Goal: Task Accomplishment & Management: Complete application form

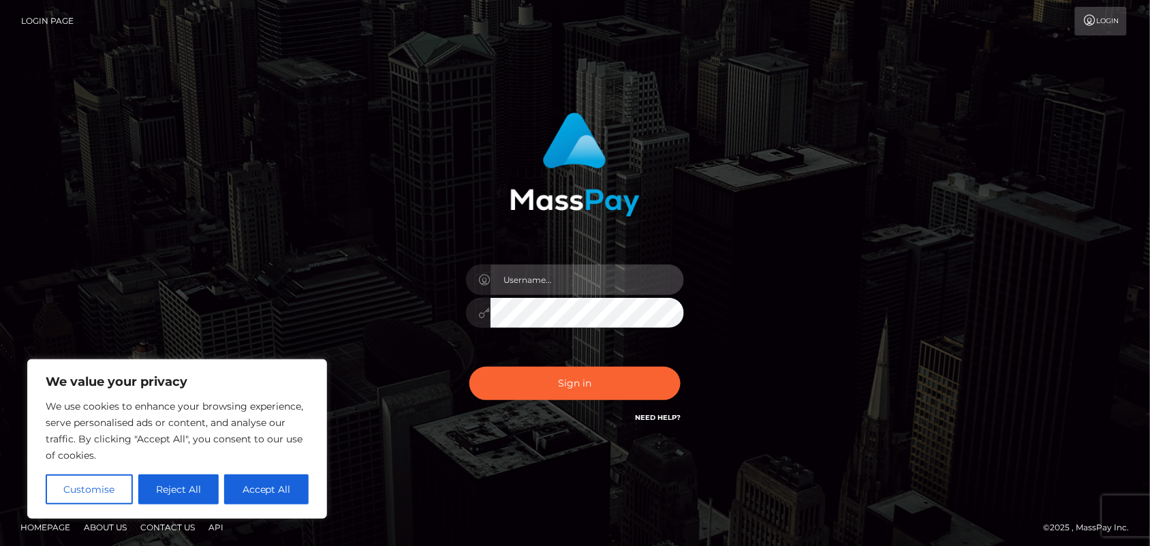
drag, startPoint x: 521, startPoint y: 281, endPoint x: 269, endPoint y: 514, distance: 343.6
click at [521, 281] on input "text" at bounding box center [586, 279] width 193 height 31
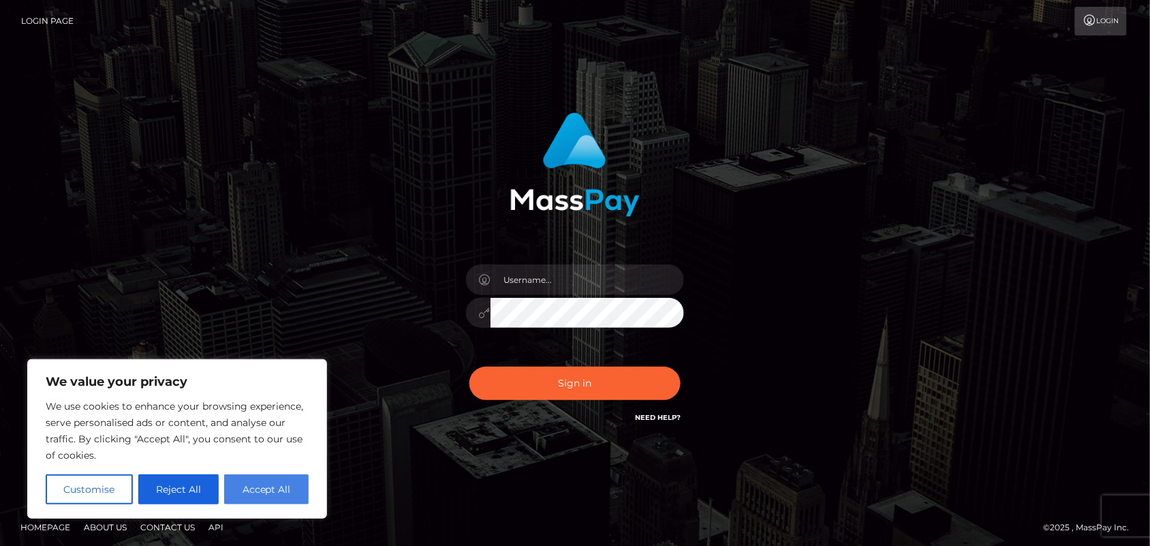
click at [267, 498] on button "Accept All" at bounding box center [266, 489] width 84 height 30
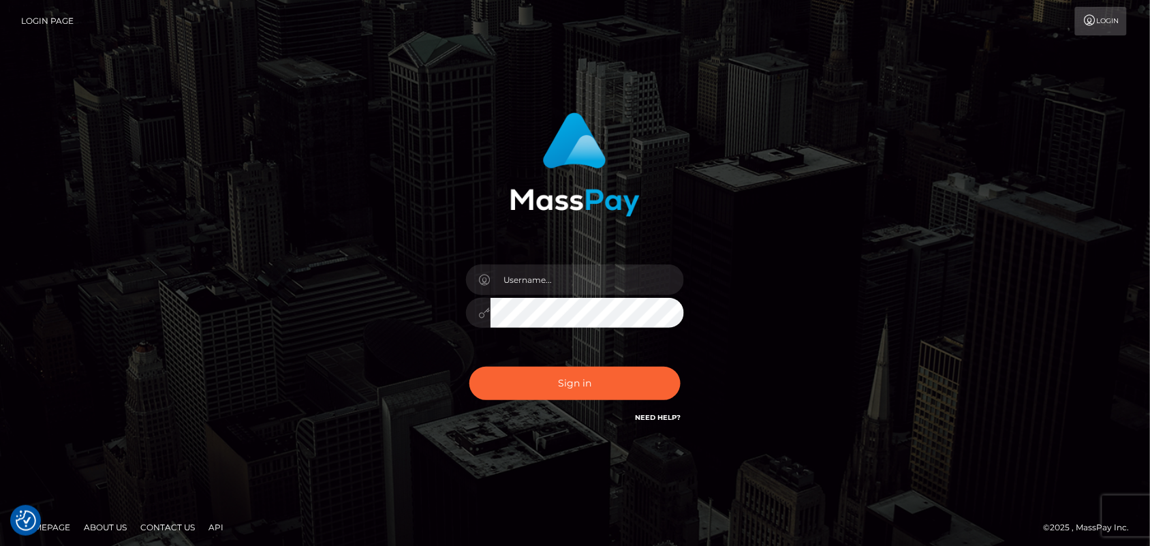
checkbox input "true"
type input "df.es"
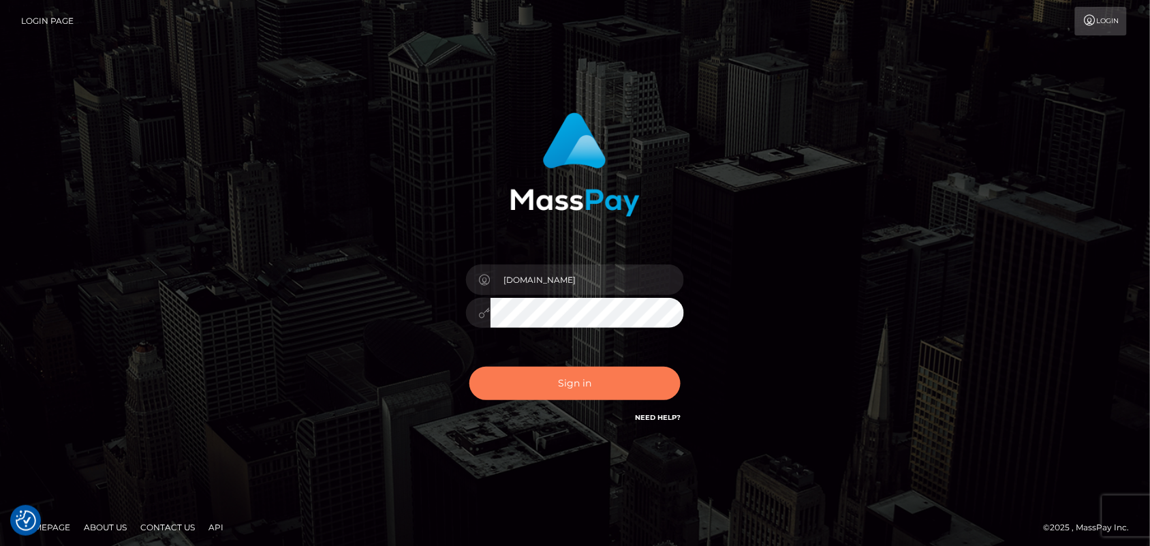
click at [591, 386] on button "Sign in" at bounding box center [574, 382] width 211 height 33
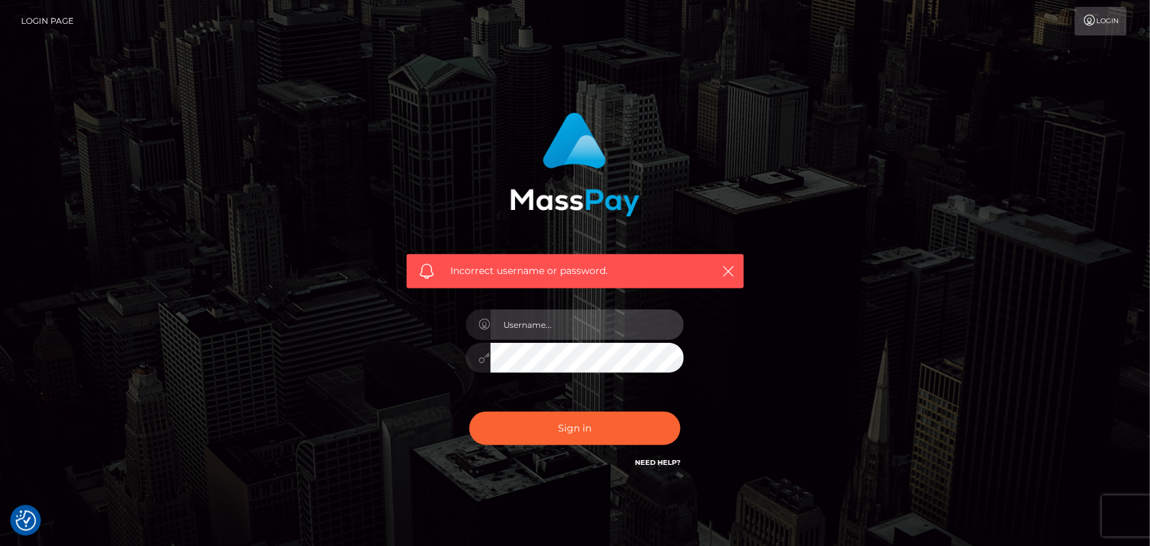
click at [595, 336] on input "text" at bounding box center [586, 324] width 193 height 31
type input "df.es"
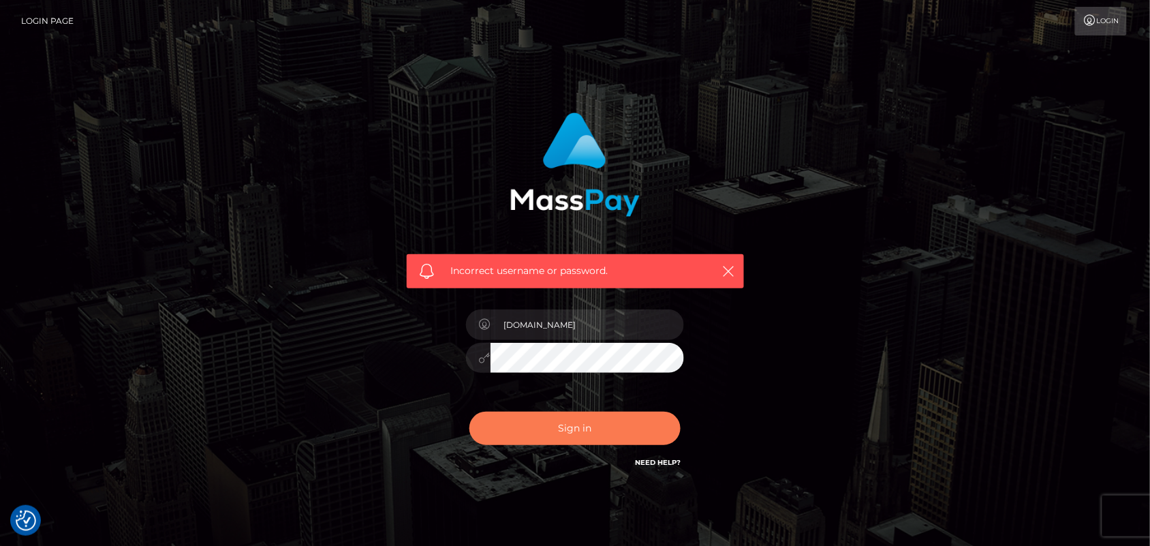
click at [593, 431] on button "Sign in" at bounding box center [574, 427] width 211 height 33
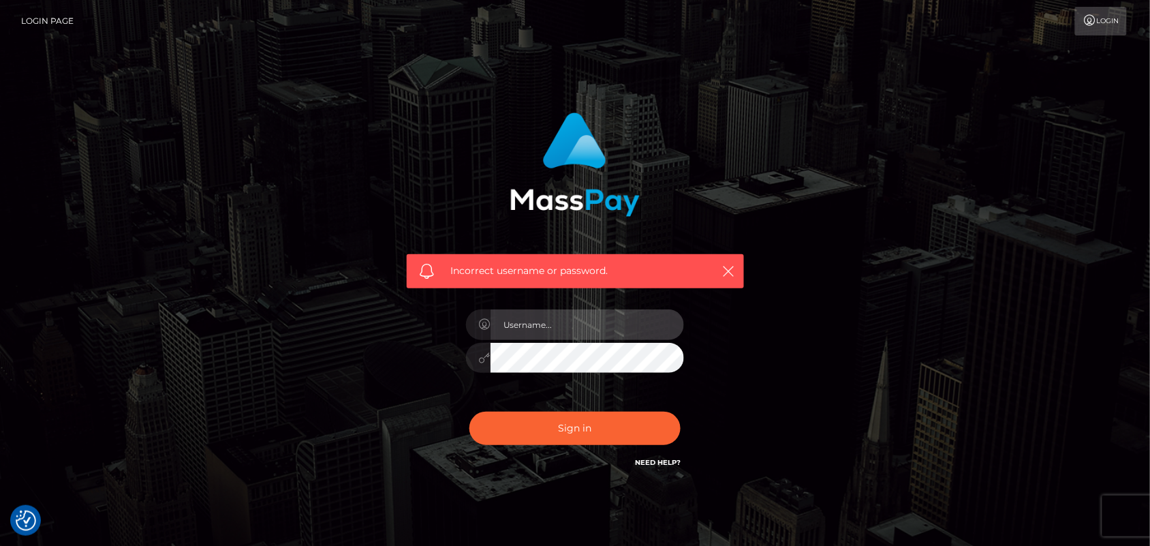
click at [605, 317] on input "text" at bounding box center [586, 324] width 193 height 31
type input "df.es"
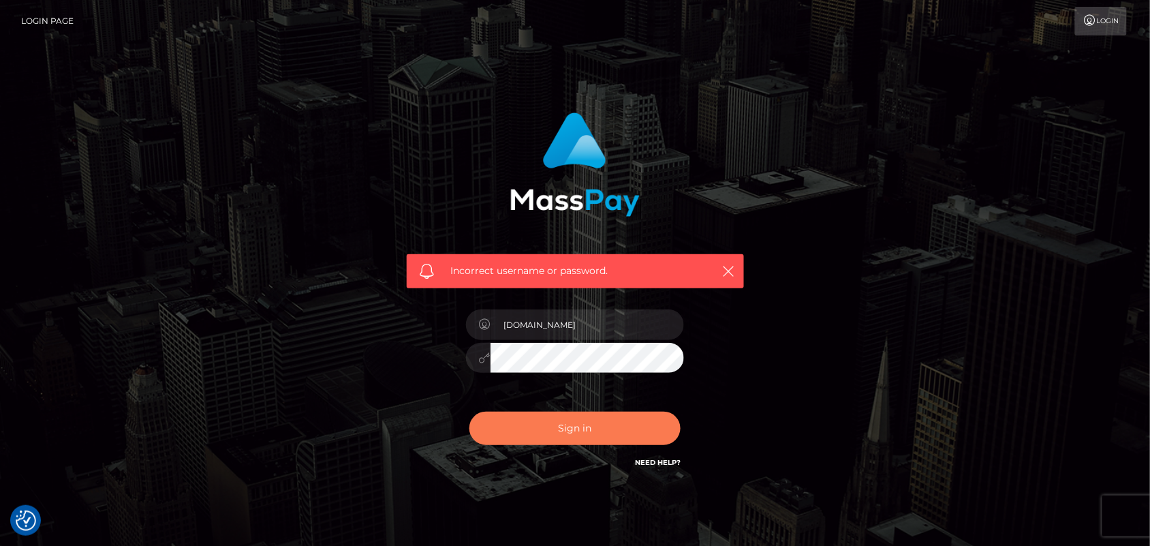
click at [583, 436] on button "Sign in" at bounding box center [574, 427] width 211 height 33
